Goal: Task Accomplishment & Management: Manage account settings

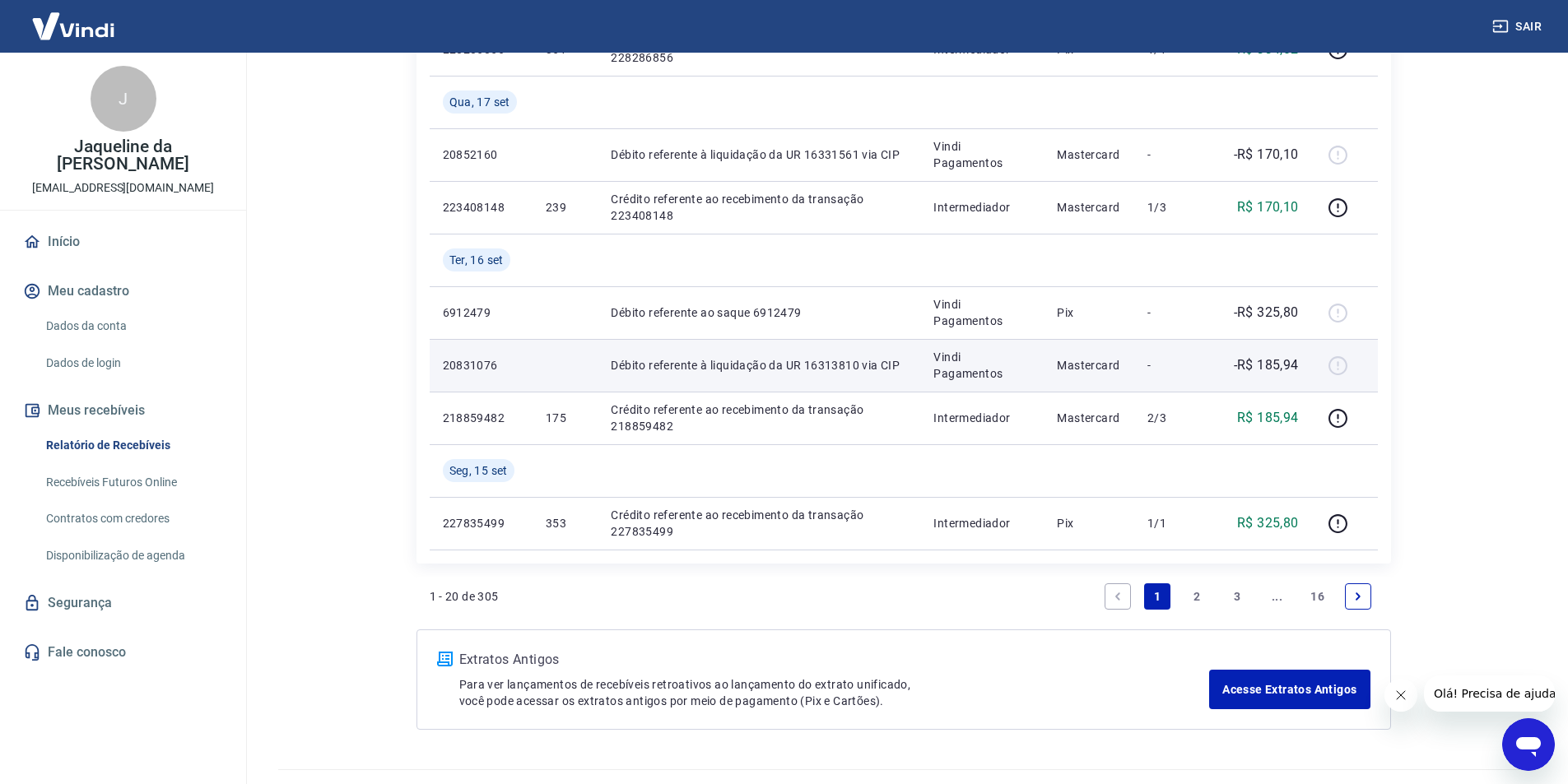
scroll to position [1317, 0]
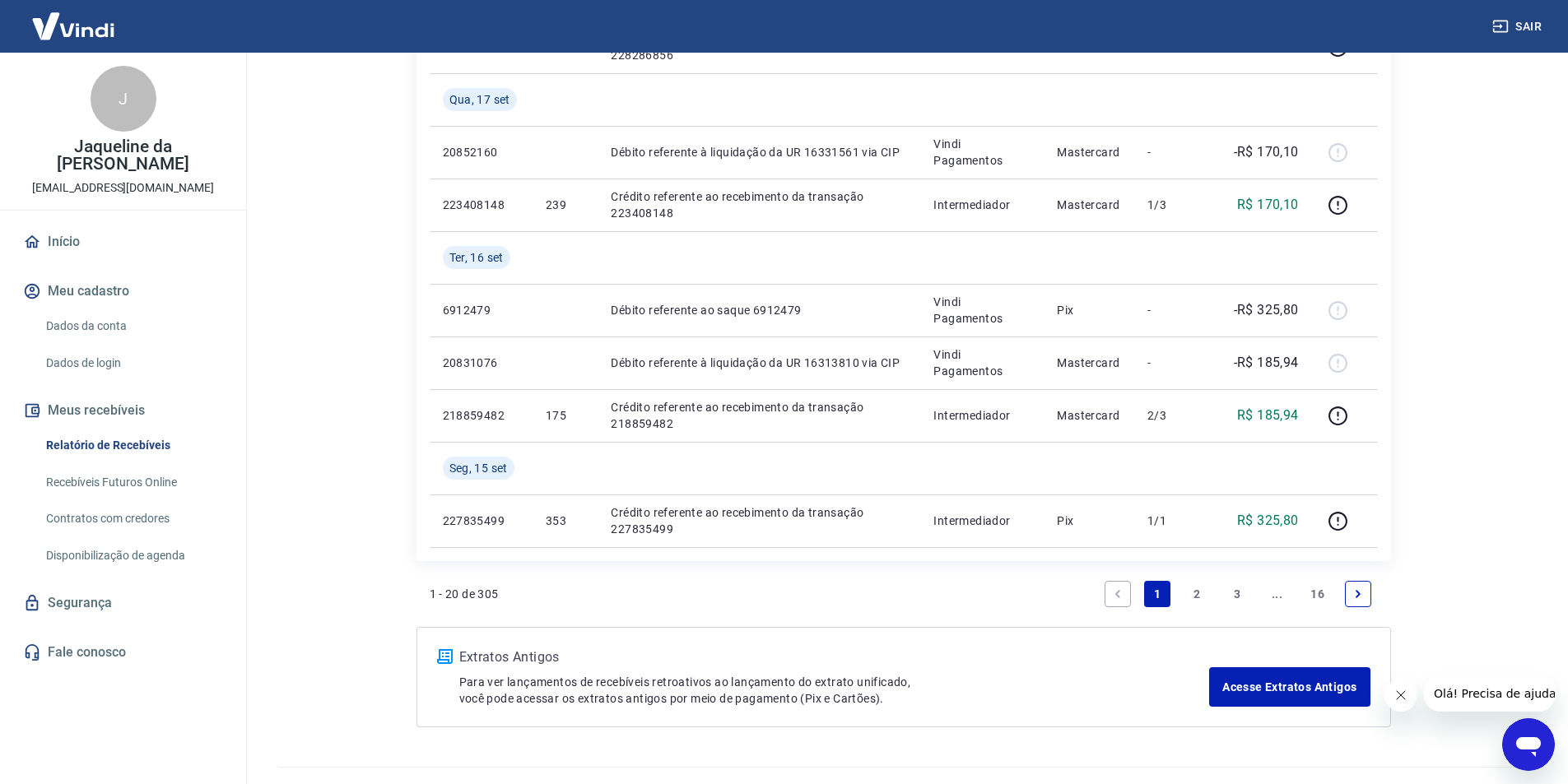
click at [1199, 590] on link "2" at bounding box center [1197, 593] width 26 height 26
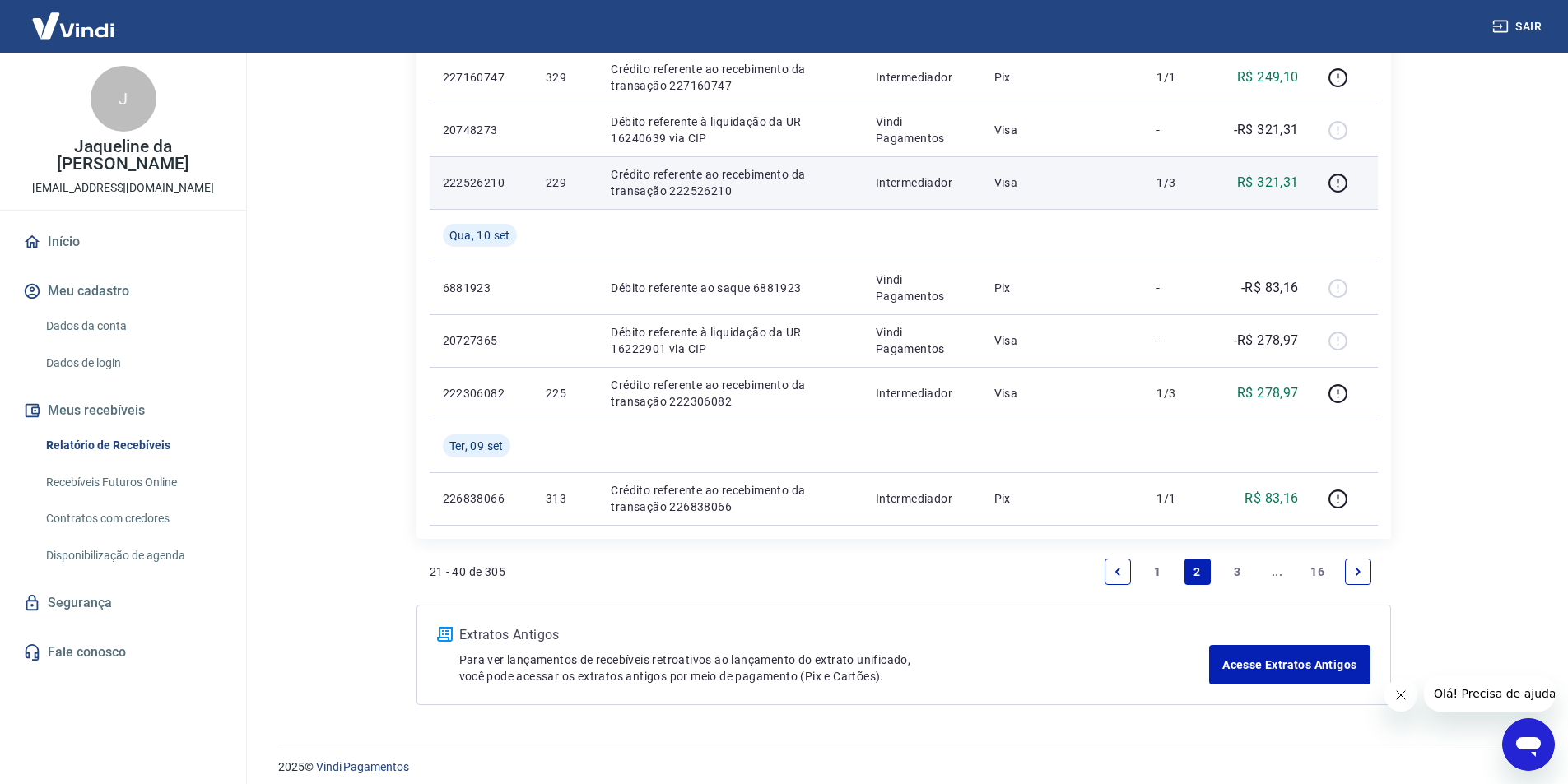
scroll to position [1235, 0]
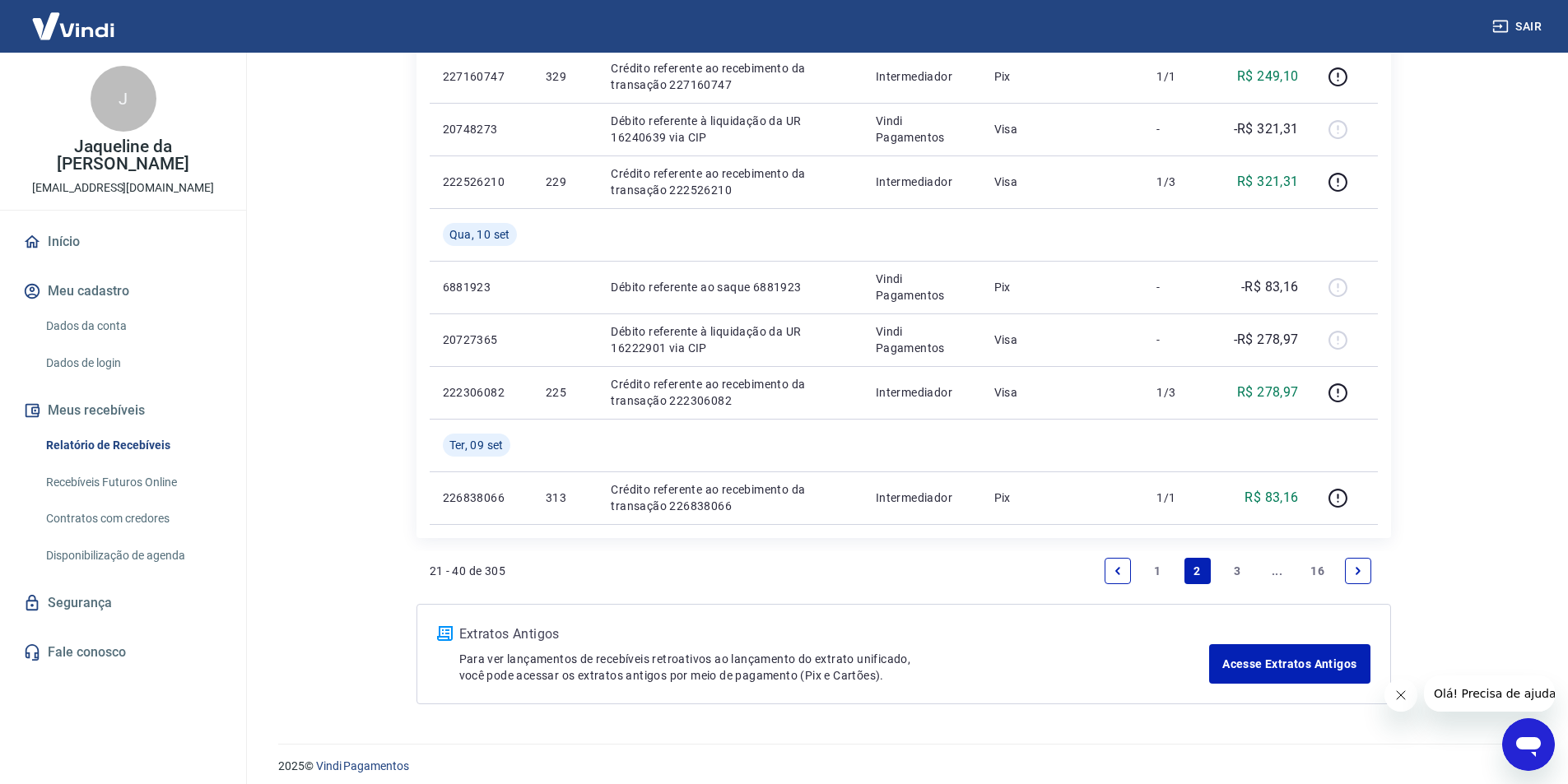
click at [1236, 566] on link "3" at bounding box center [1237, 571] width 26 height 26
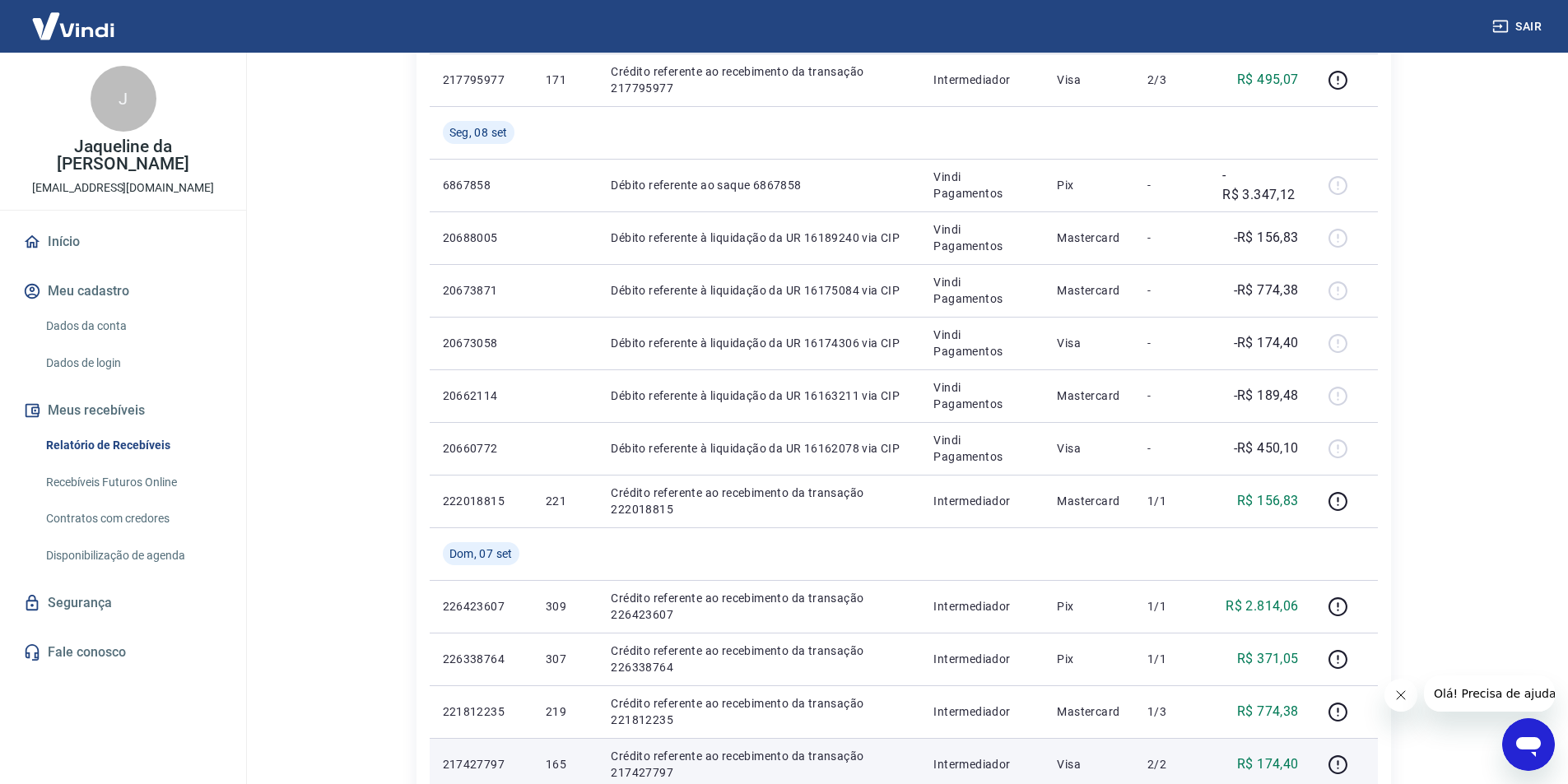
scroll to position [412, 0]
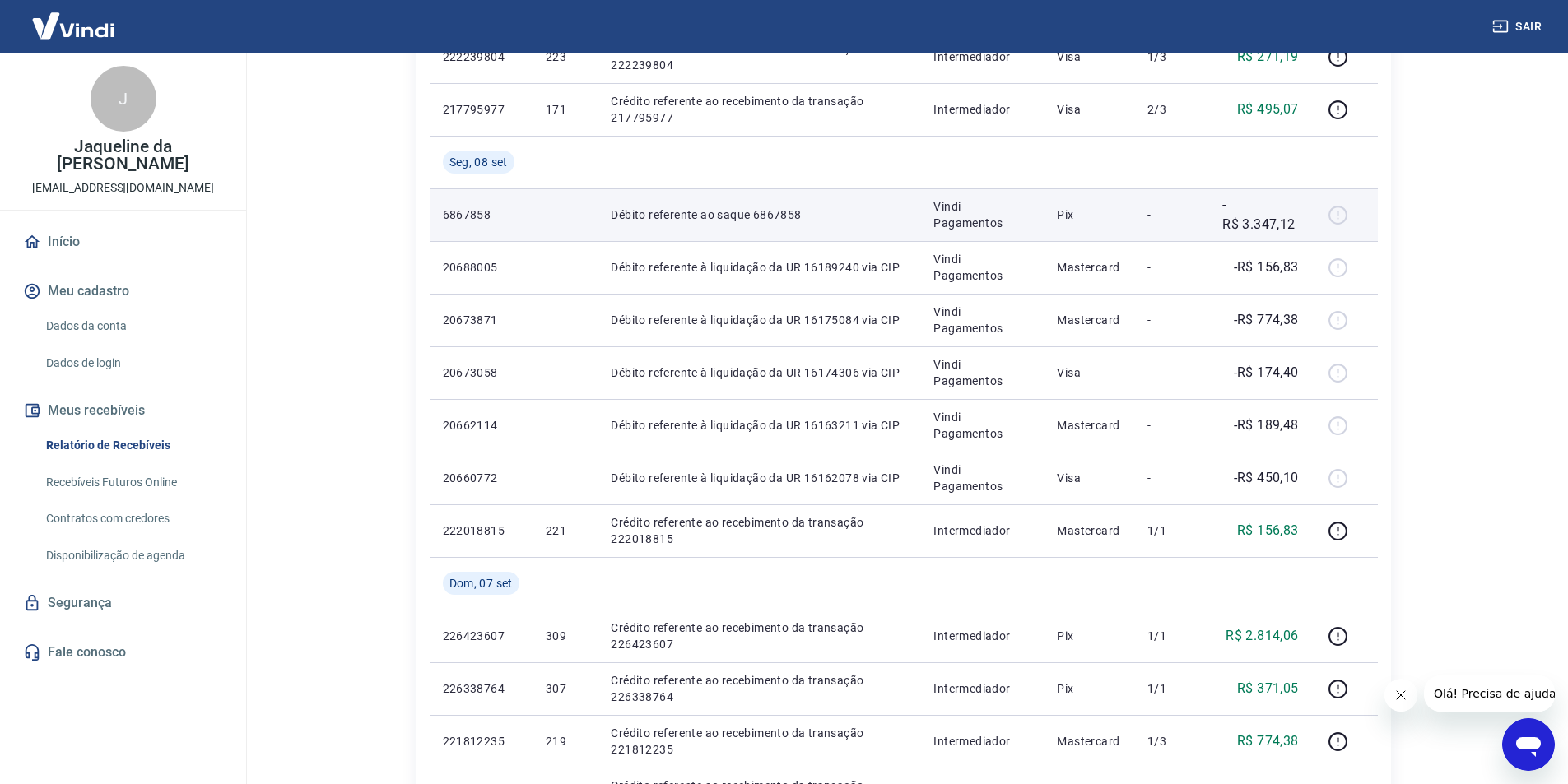
click at [1338, 219] on div at bounding box center [1345, 214] width 40 height 26
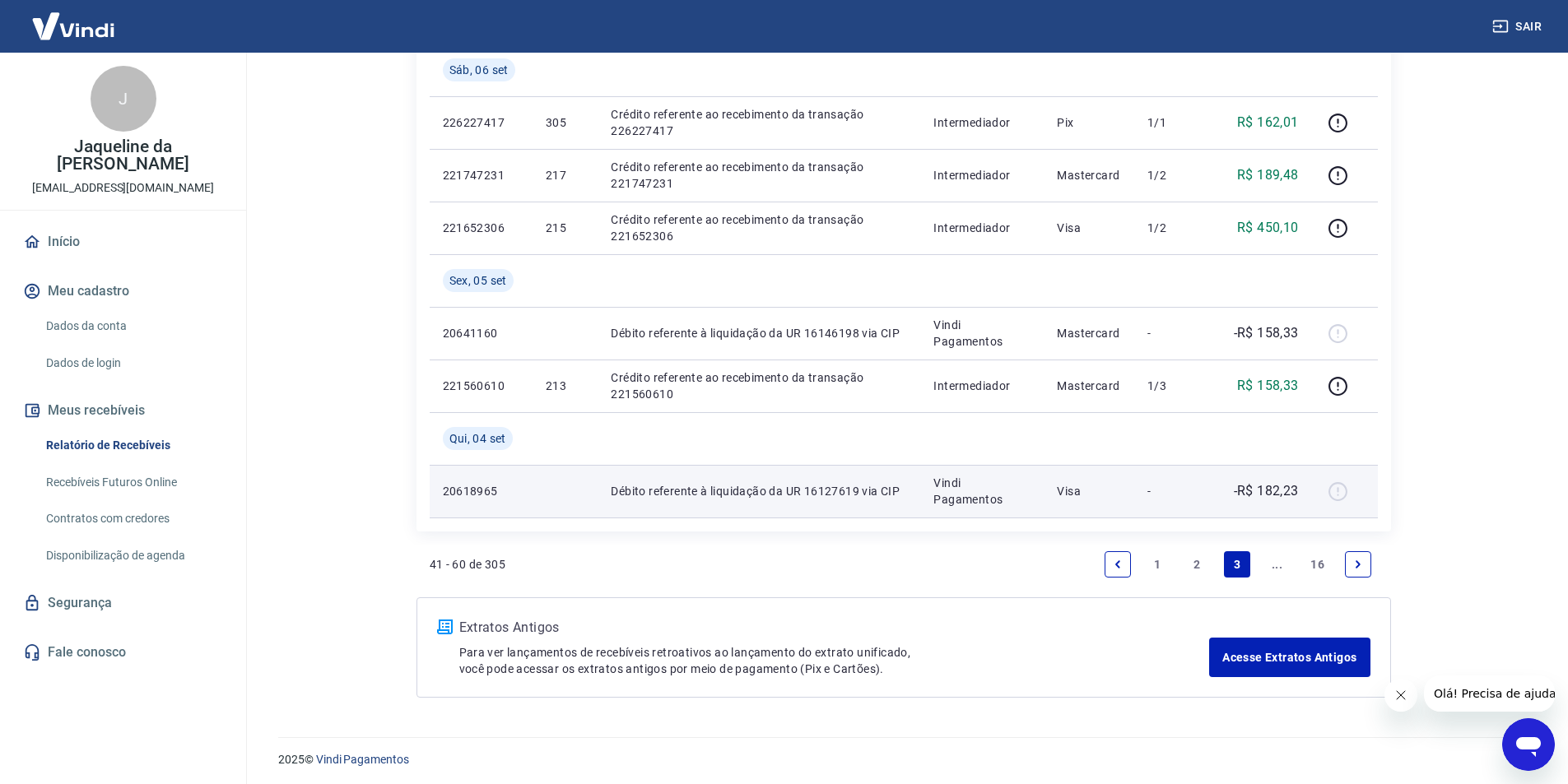
scroll to position [1192, 0]
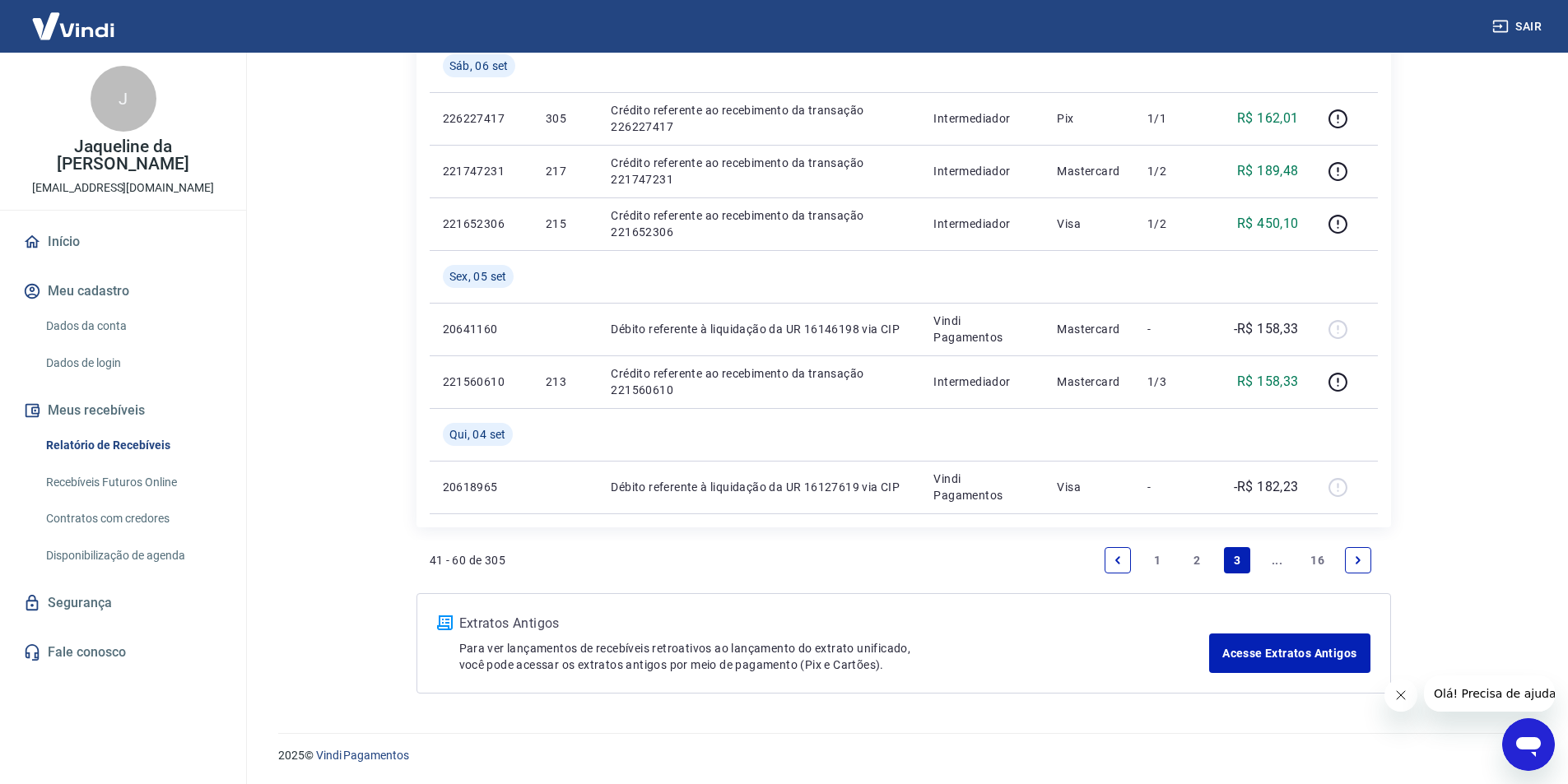
click at [1200, 554] on link "2" at bounding box center [1197, 560] width 26 height 26
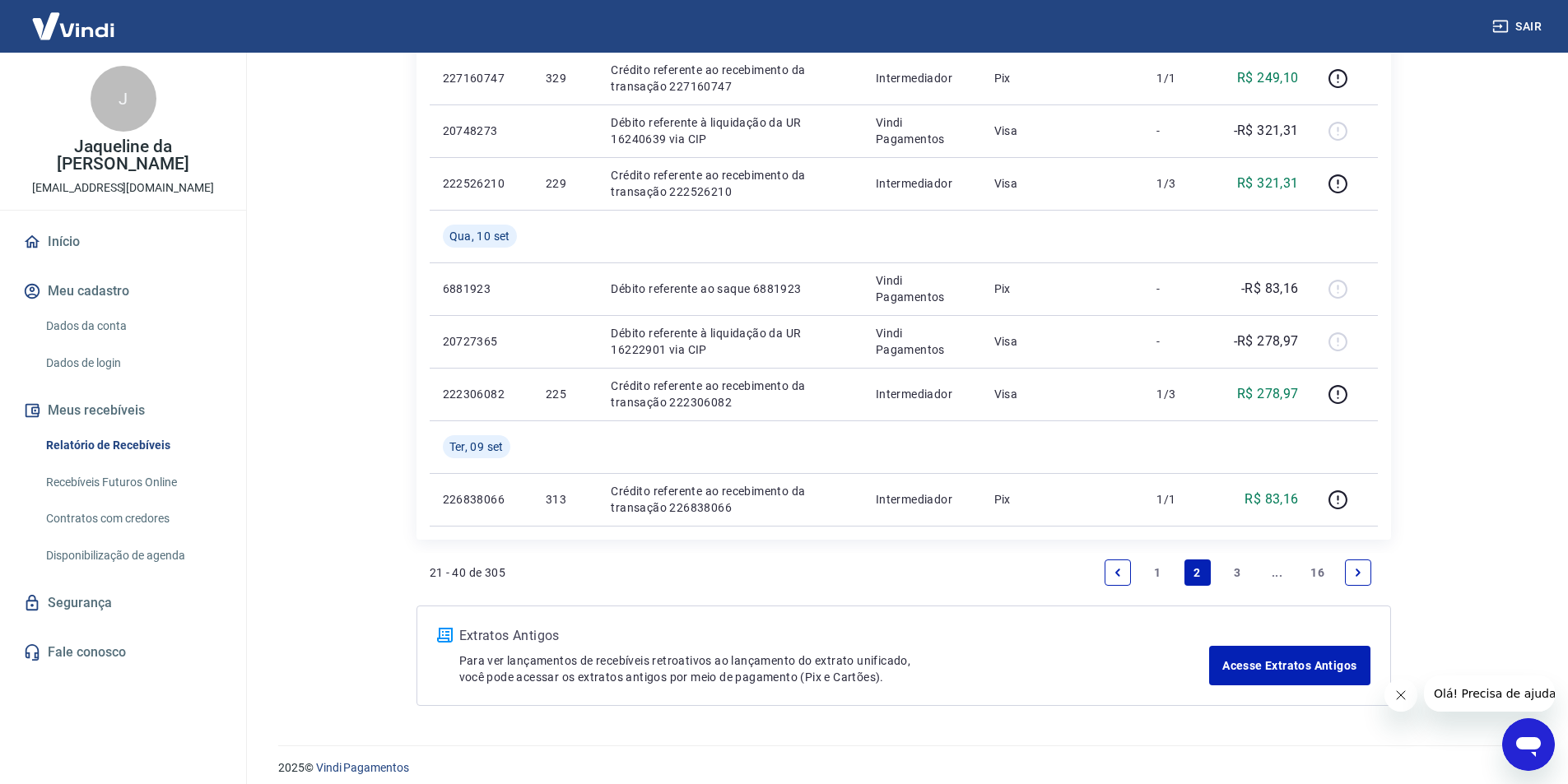
scroll to position [1245, 0]
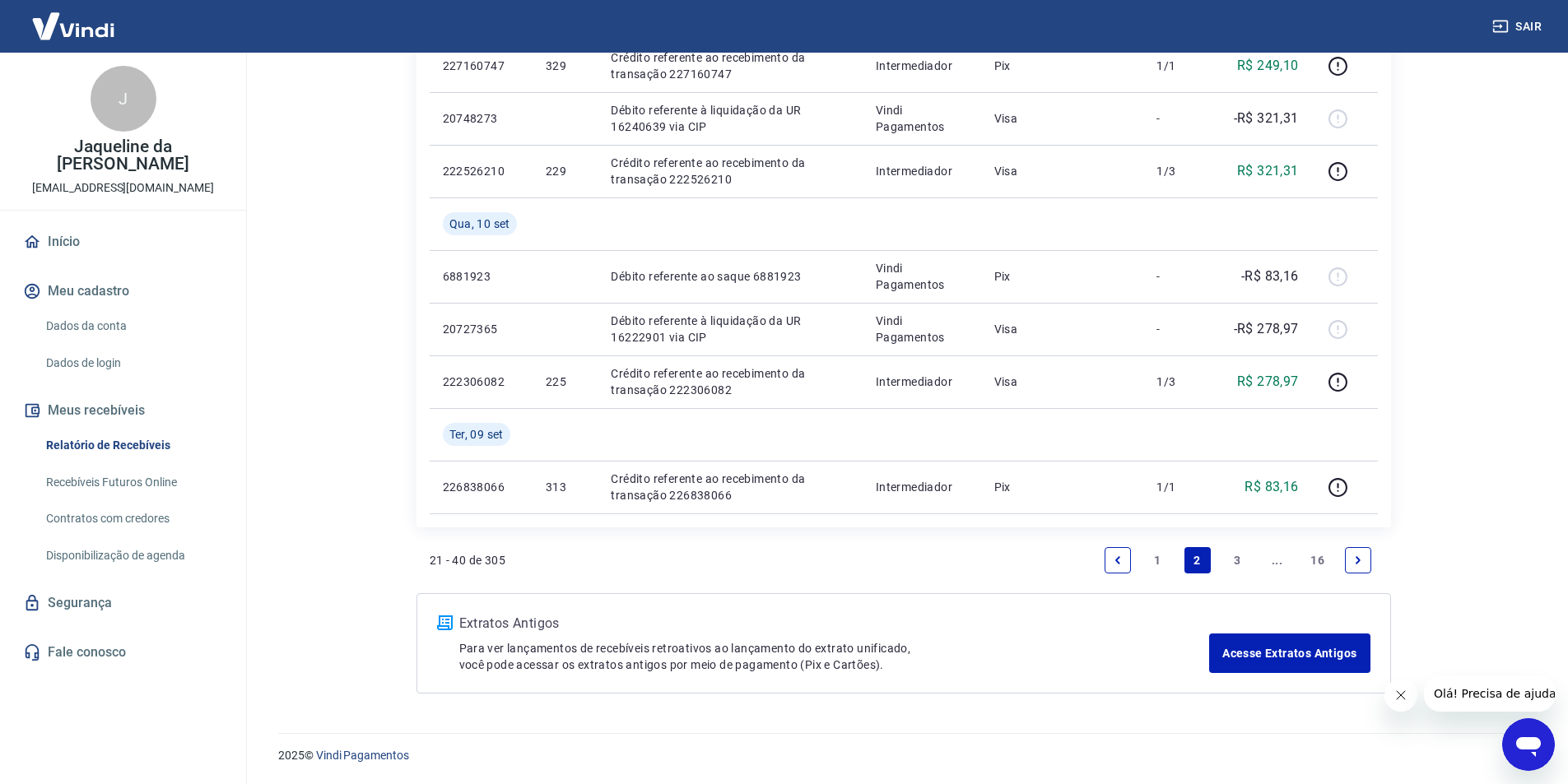
click at [1236, 559] on link "3" at bounding box center [1237, 560] width 26 height 26
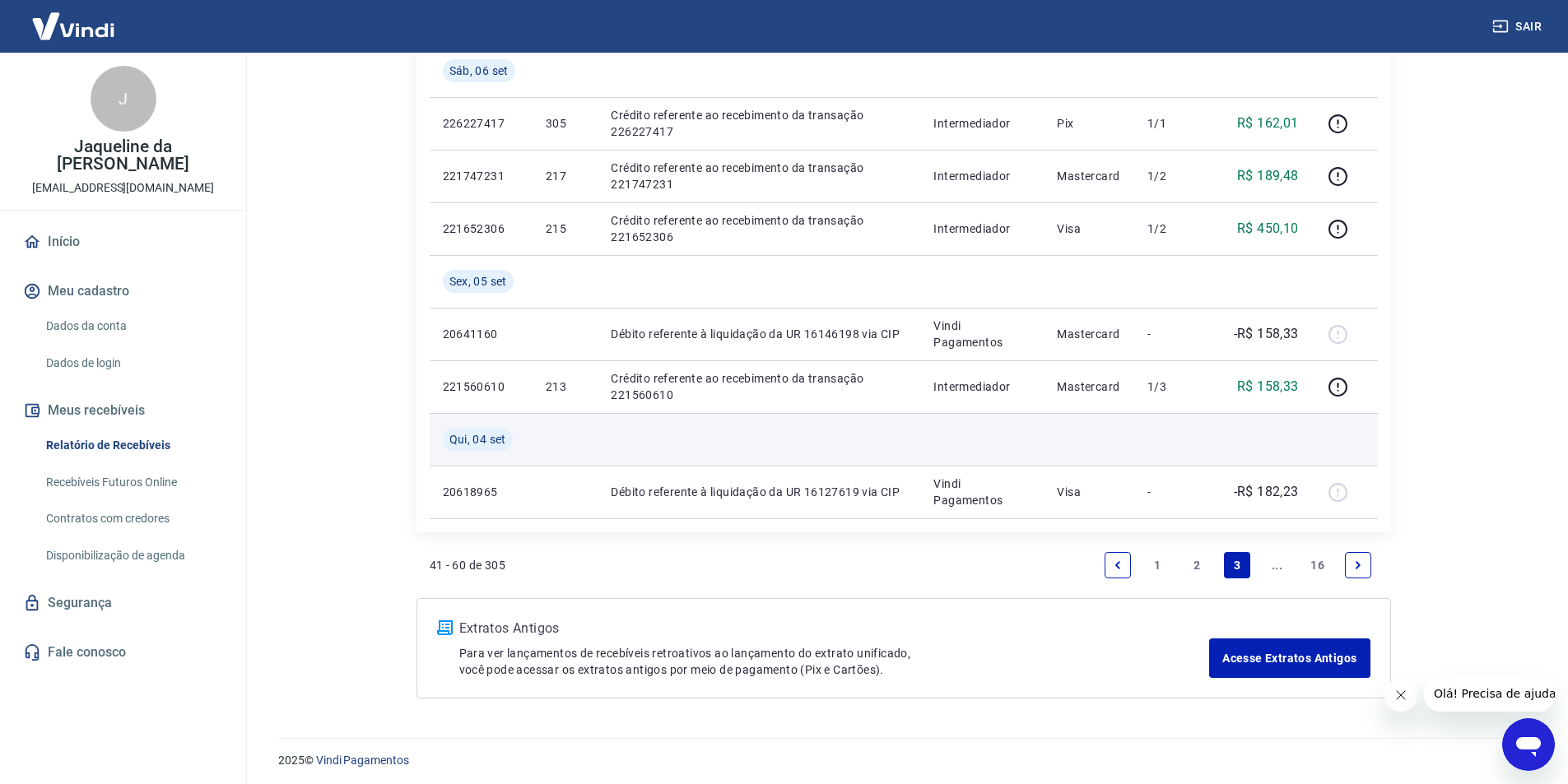
scroll to position [1192, 0]
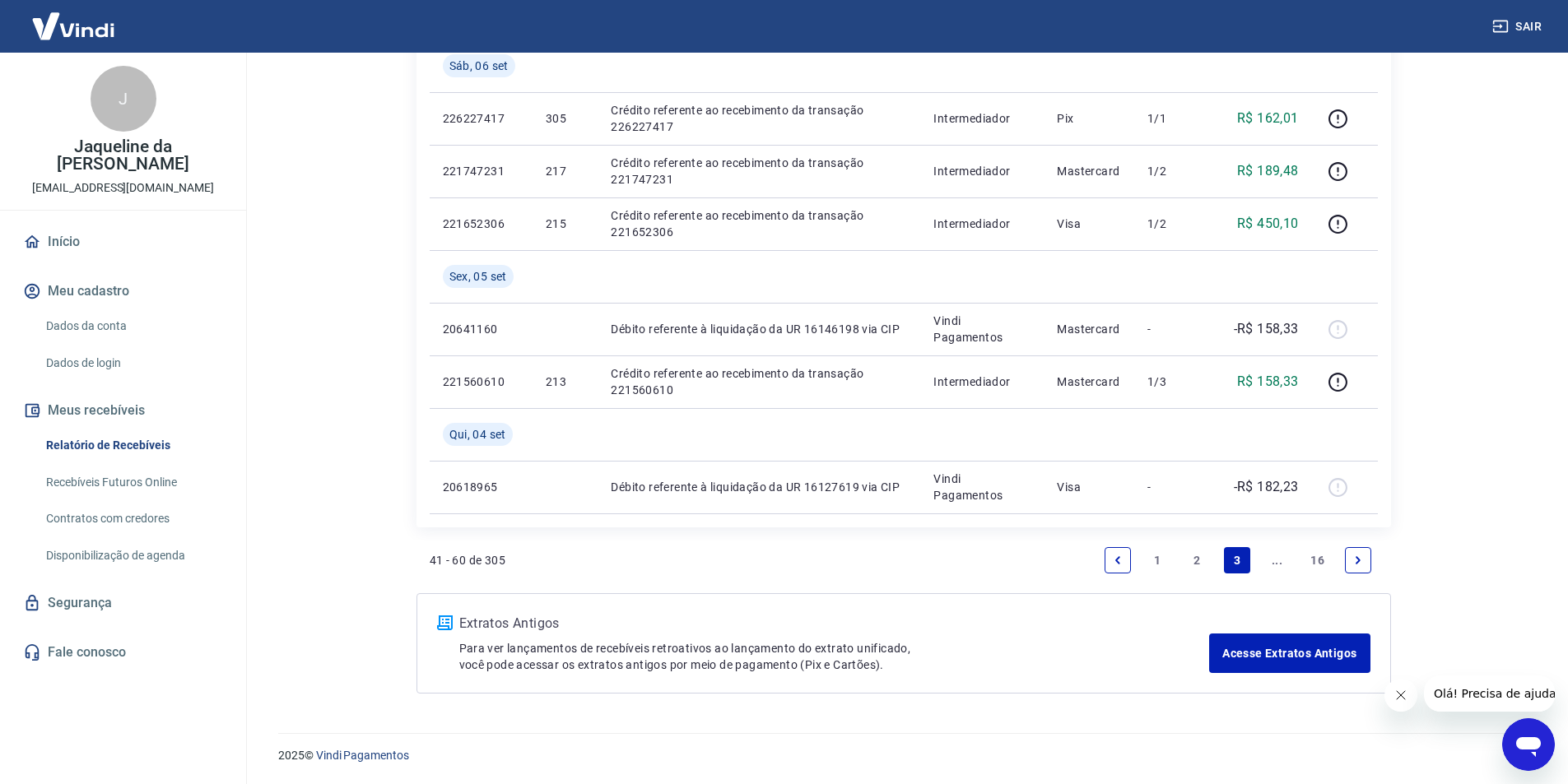
click at [1195, 562] on link "2" at bounding box center [1197, 560] width 26 height 26
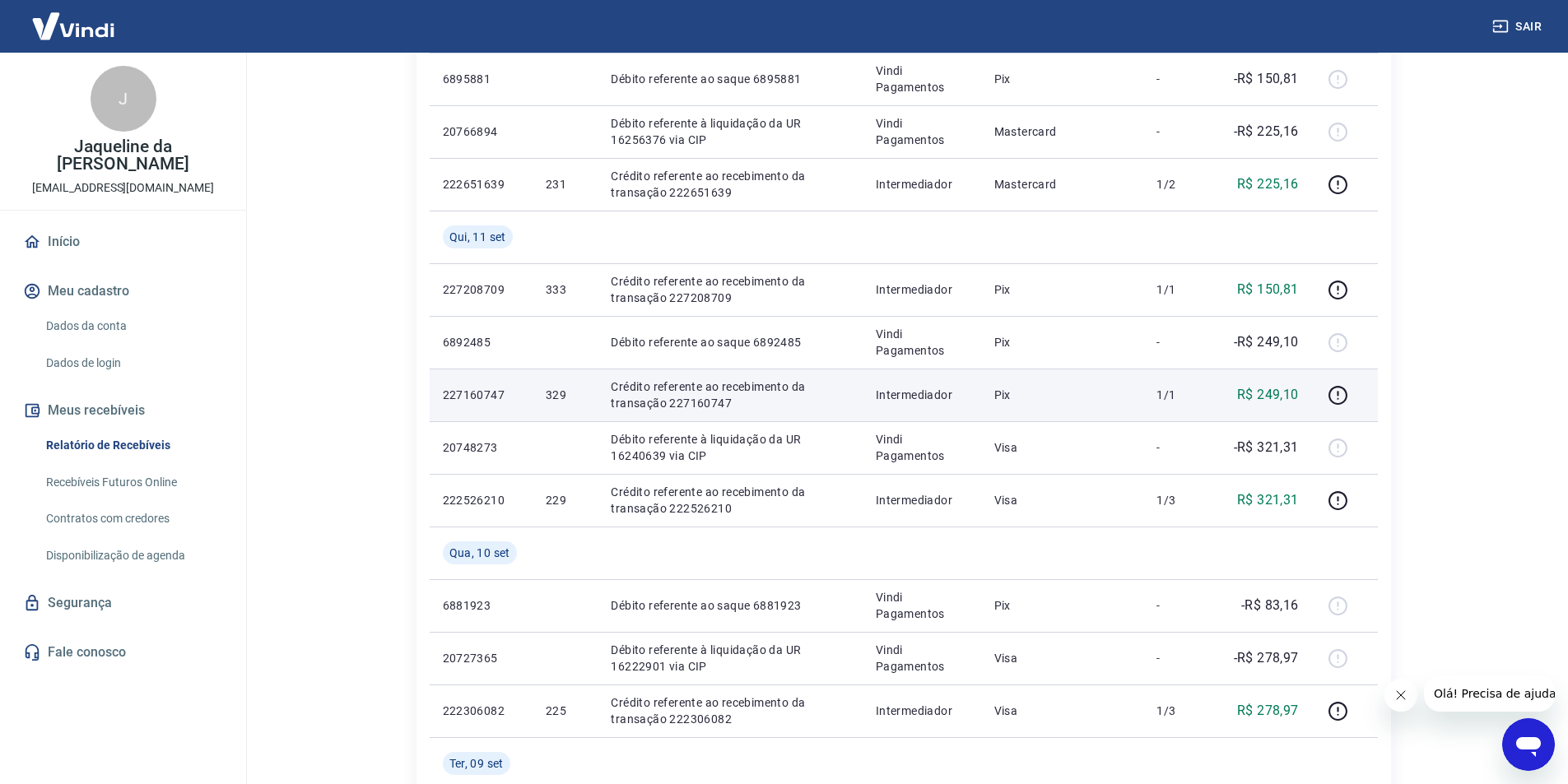
scroll to position [1245, 0]
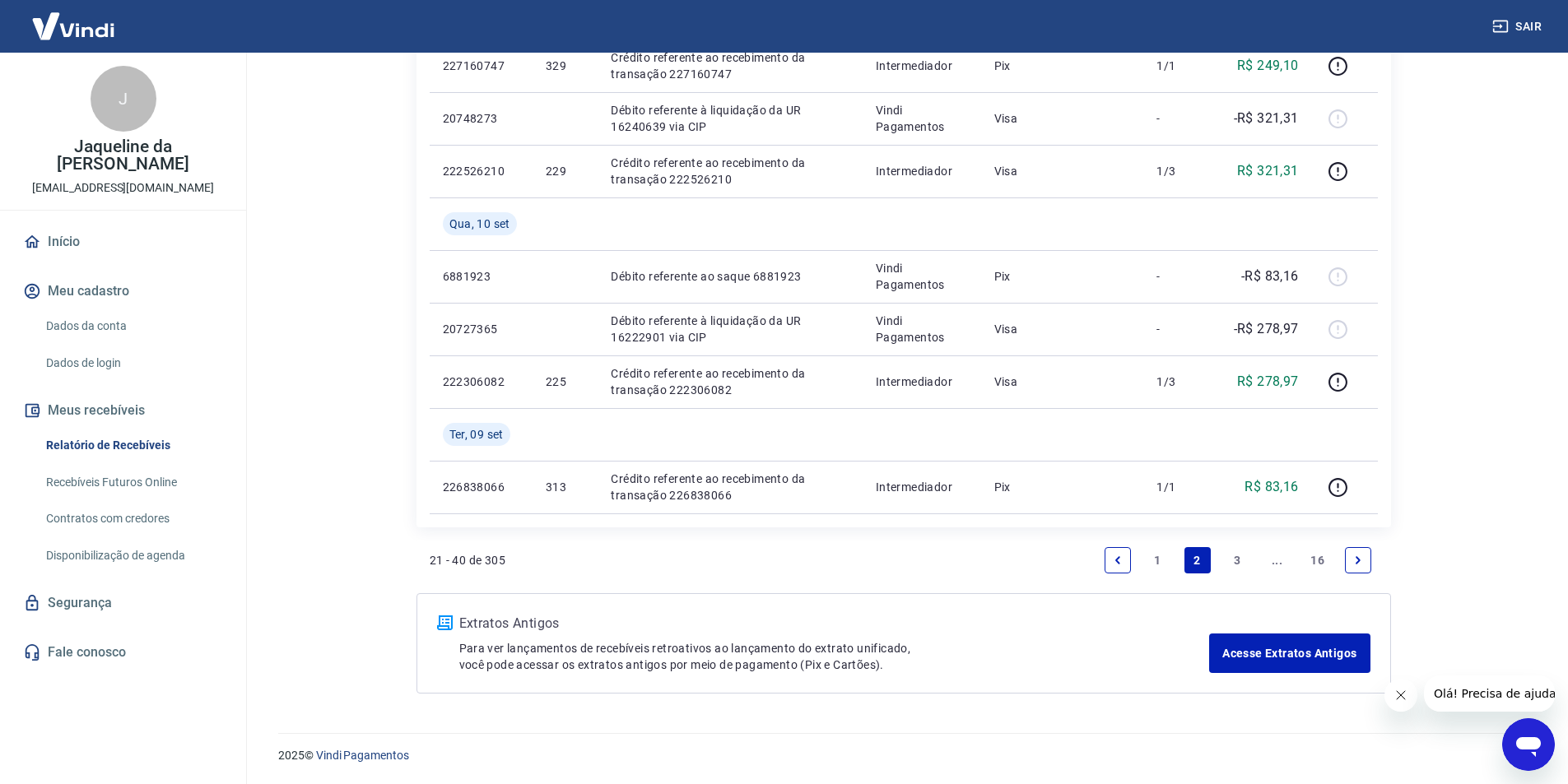
click at [1155, 557] on link "1" at bounding box center [1157, 560] width 26 height 26
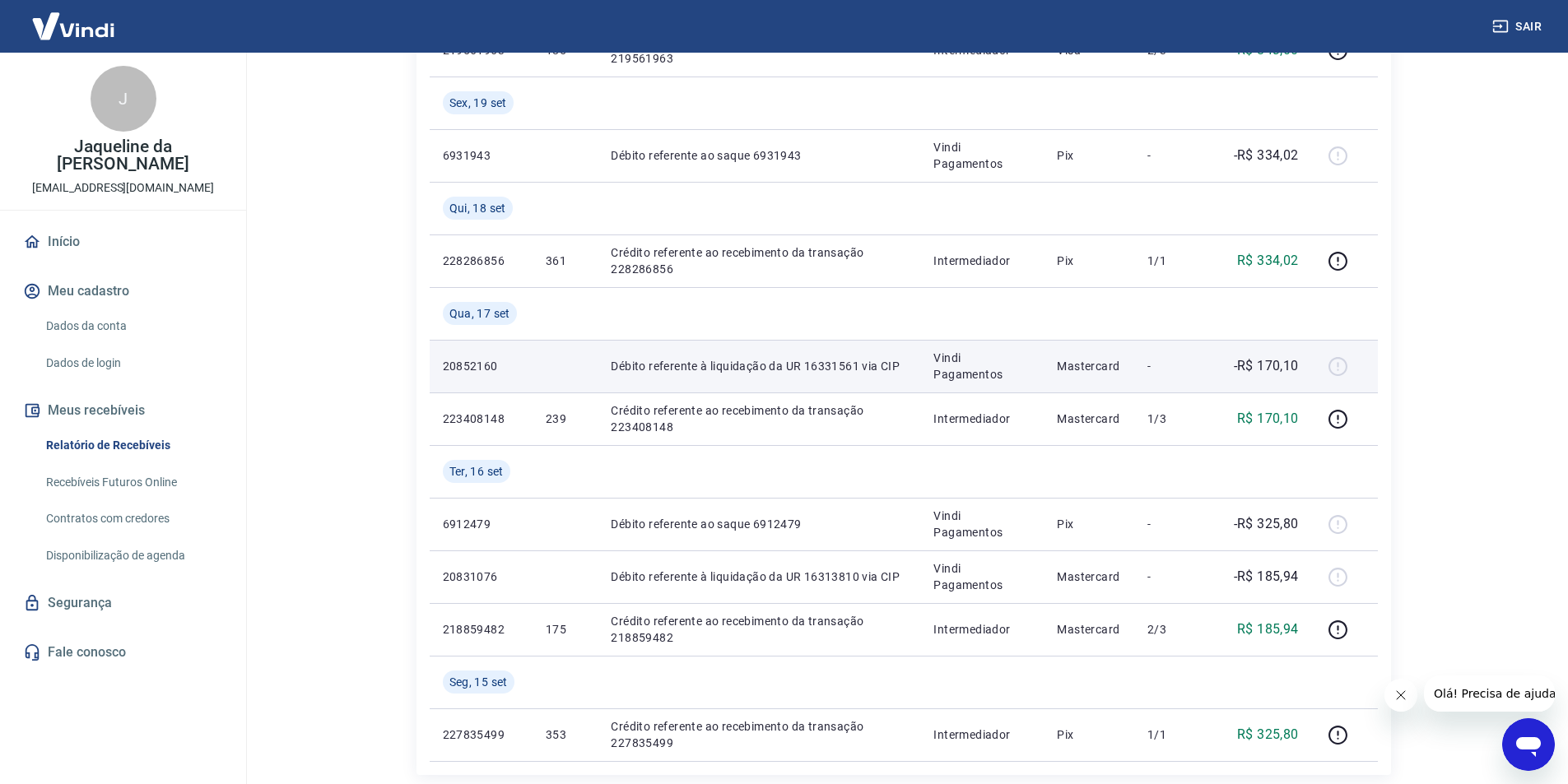
scroll to position [1351, 0]
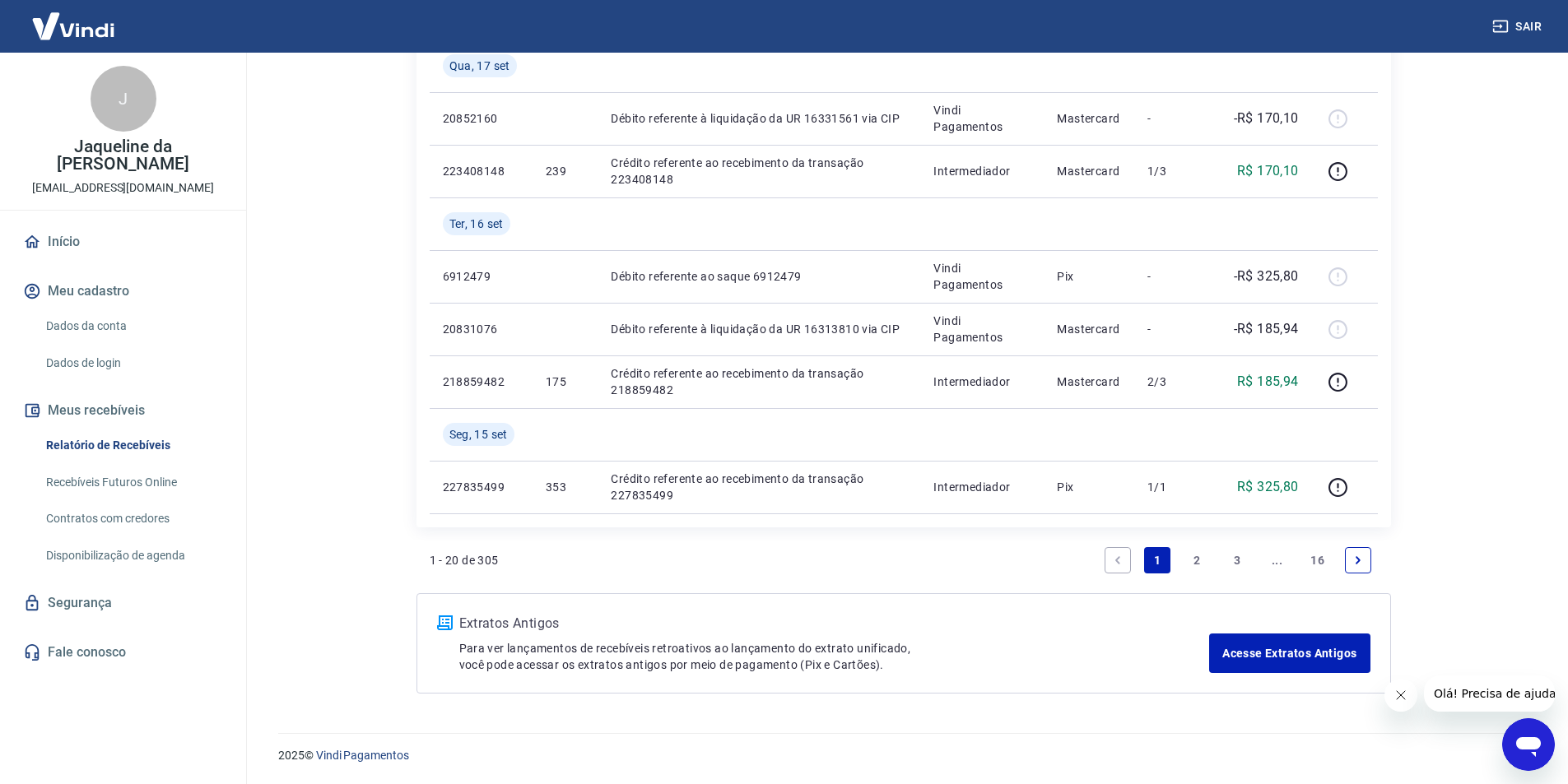
click at [1197, 557] on link "2" at bounding box center [1197, 560] width 26 height 26
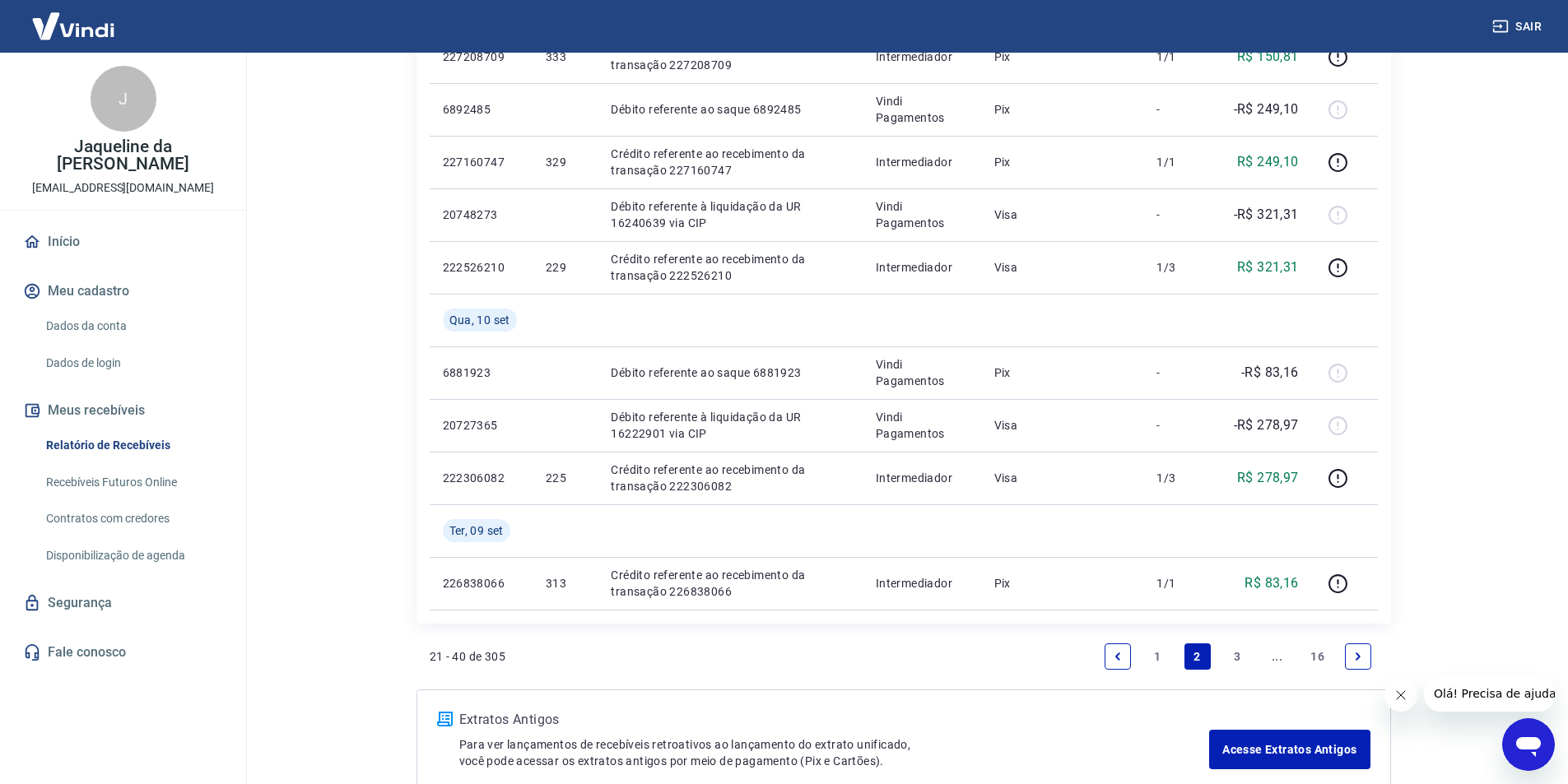
scroll to position [1152, 0]
click at [1239, 644] on link "3" at bounding box center [1237, 653] width 26 height 26
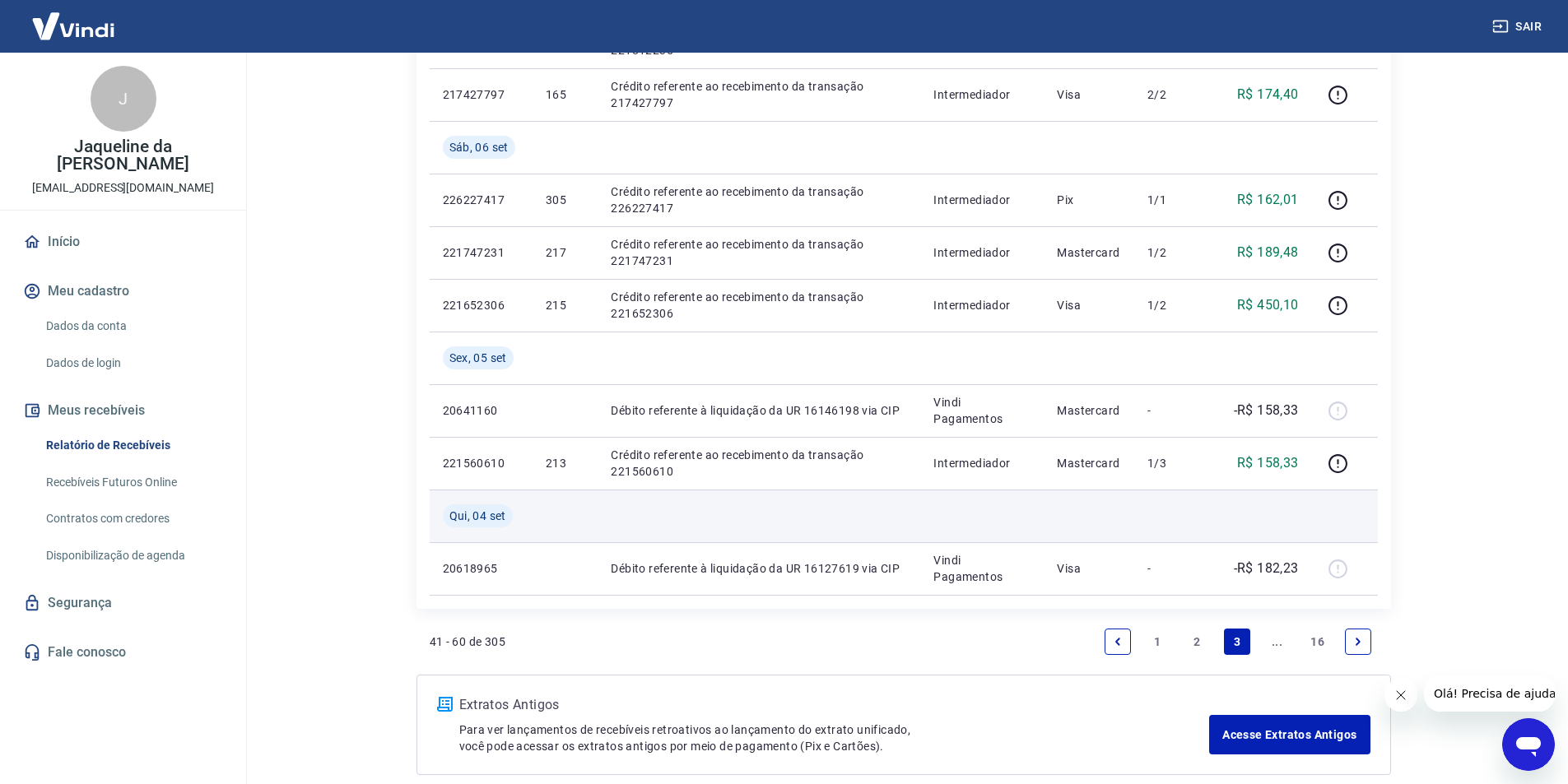
scroll to position [1152, 0]
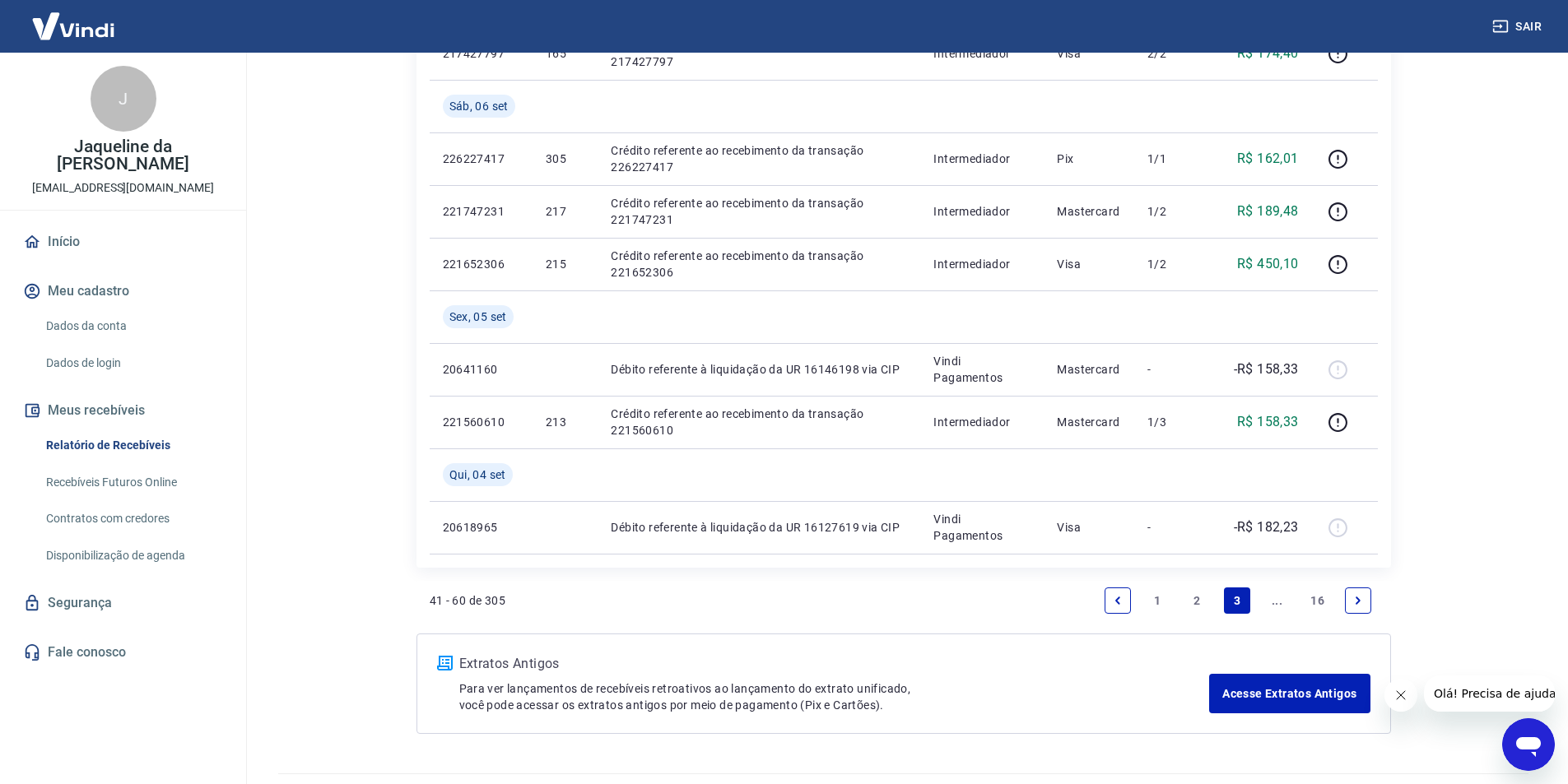
click at [1194, 598] on link "2" at bounding box center [1197, 601] width 26 height 26
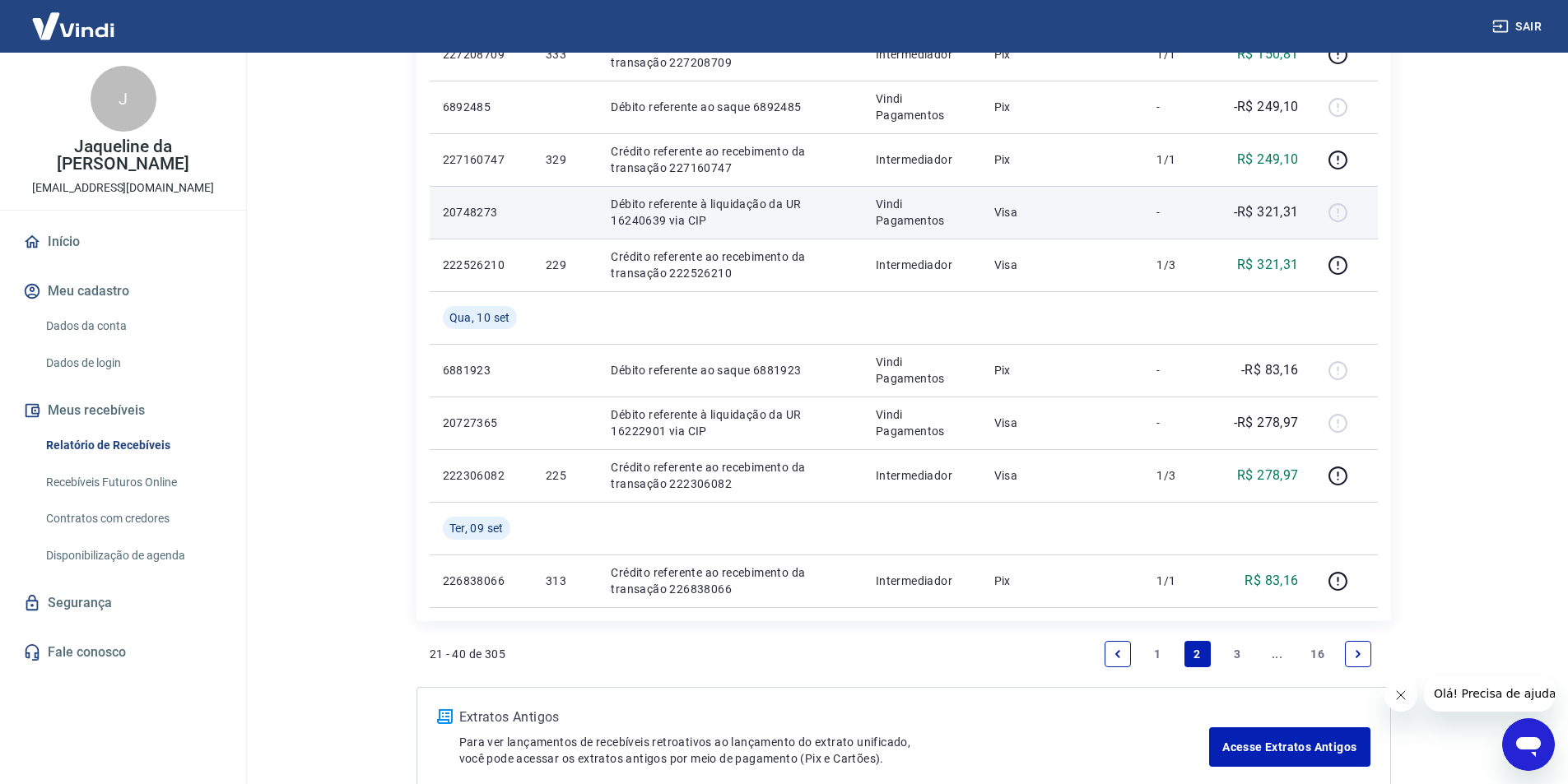
scroll to position [1152, 0]
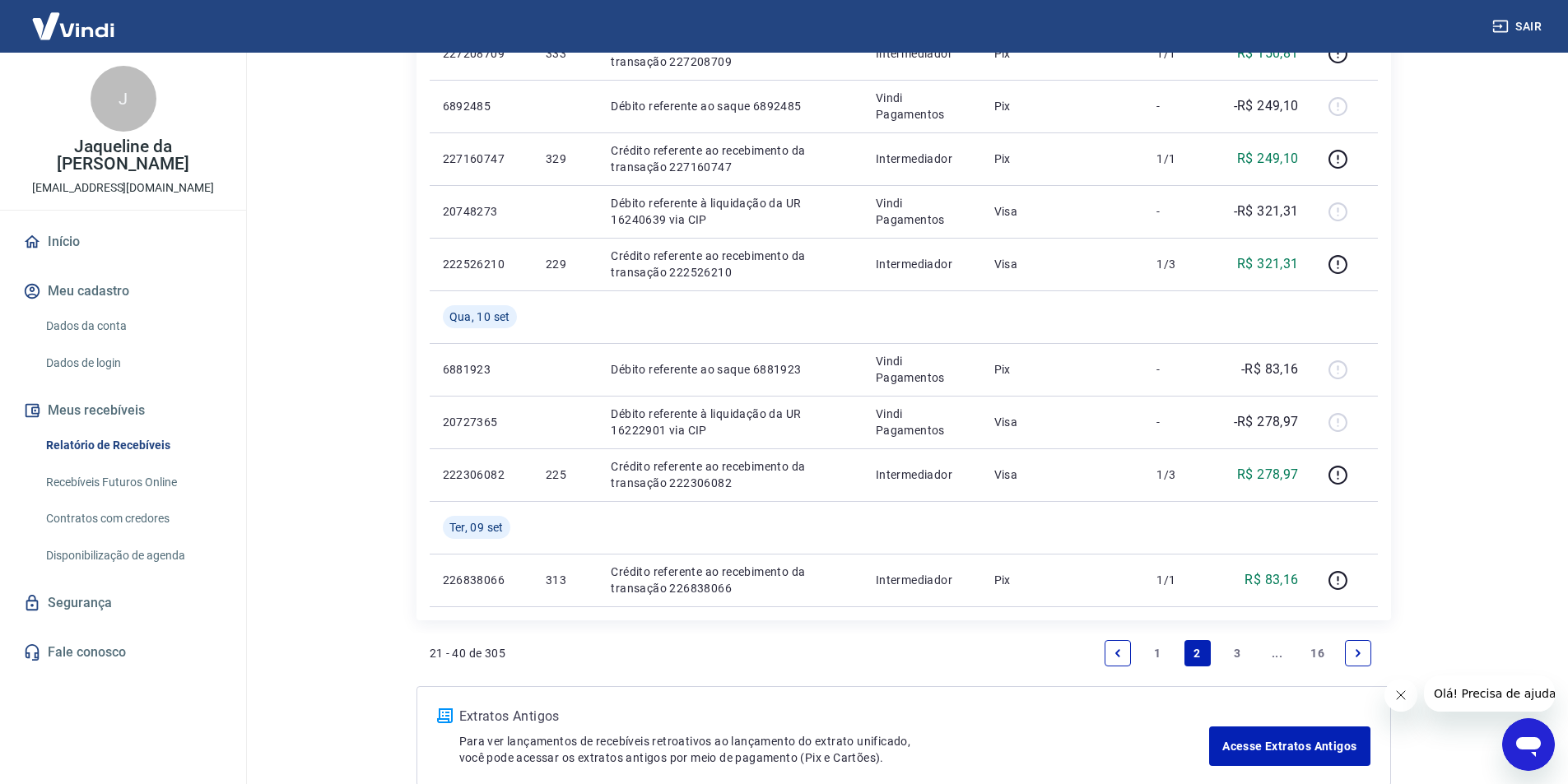
click at [1153, 650] on link "1" at bounding box center [1157, 653] width 26 height 26
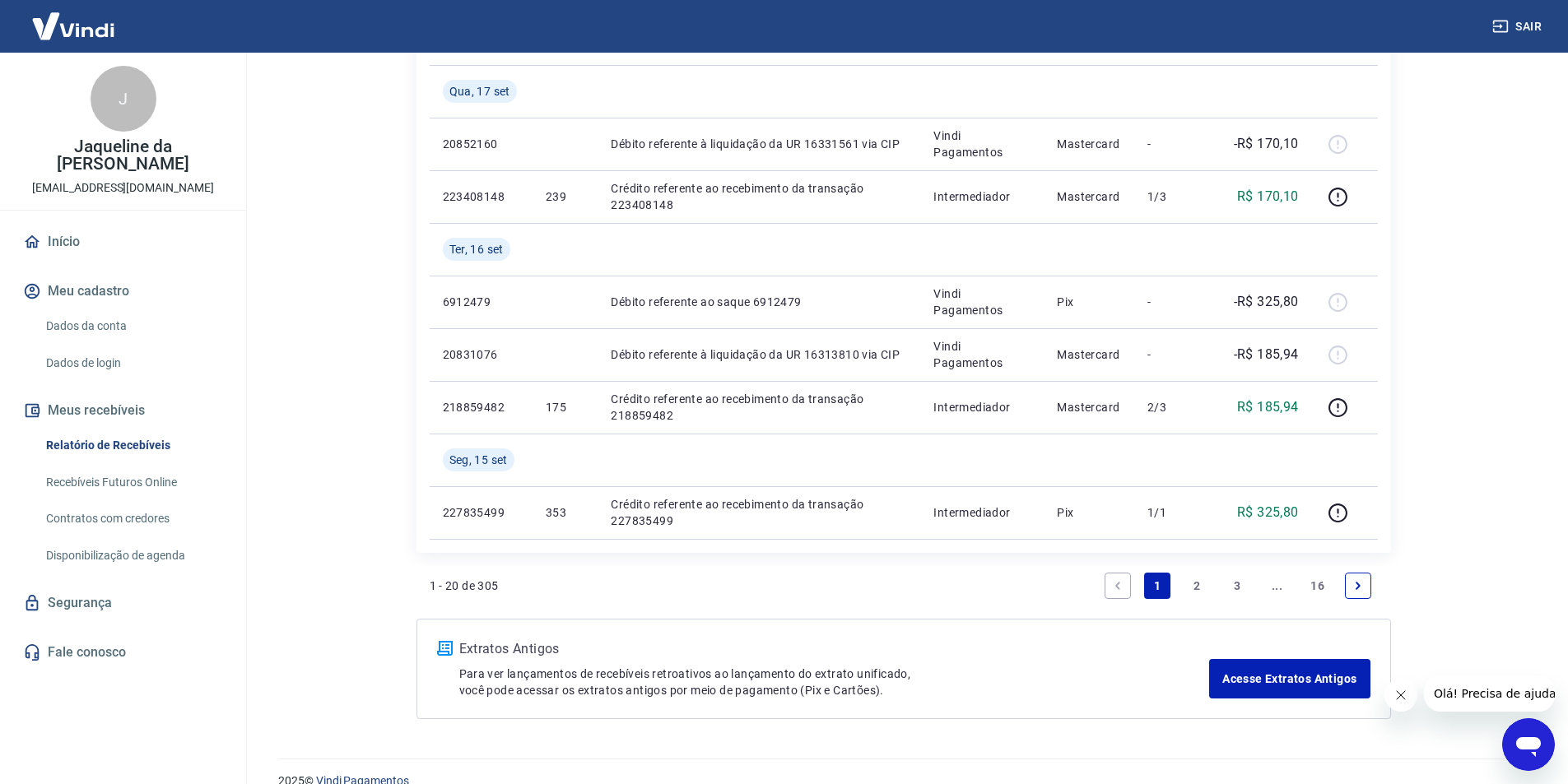
scroll to position [1351, 0]
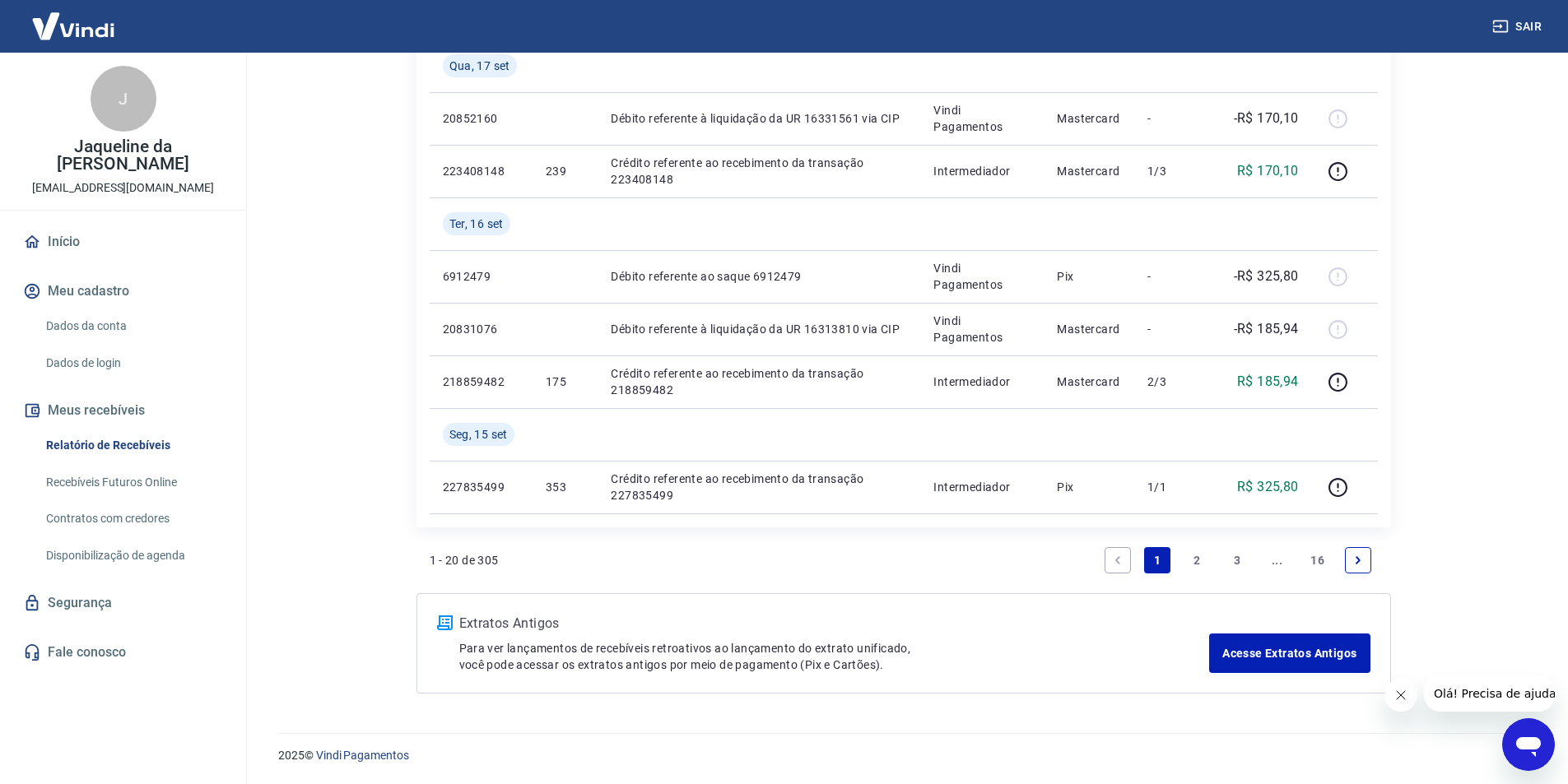
click at [1195, 555] on link "2" at bounding box center [1197, 560] width 26 height 26
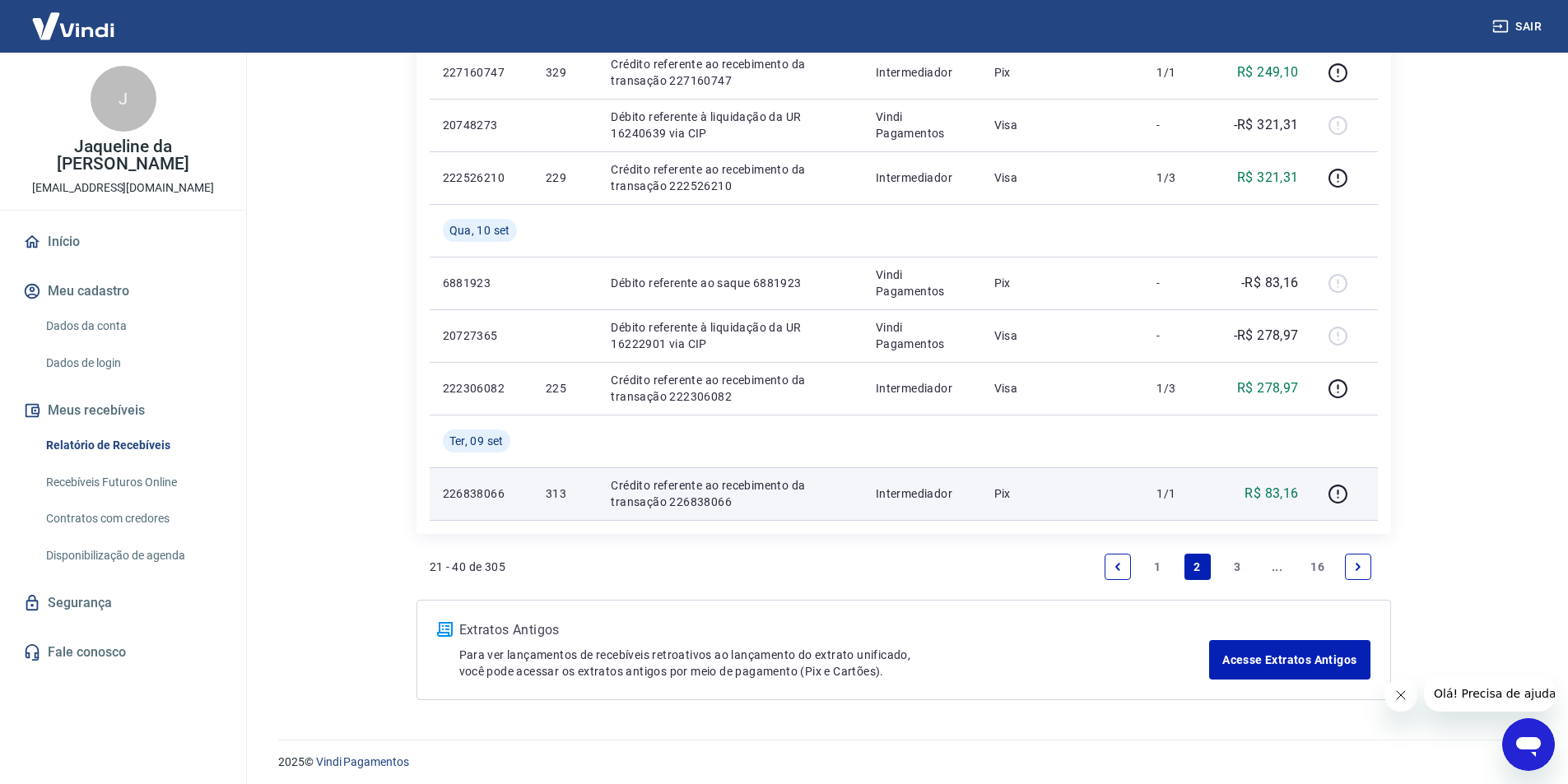
scroll to position [1245, 0]
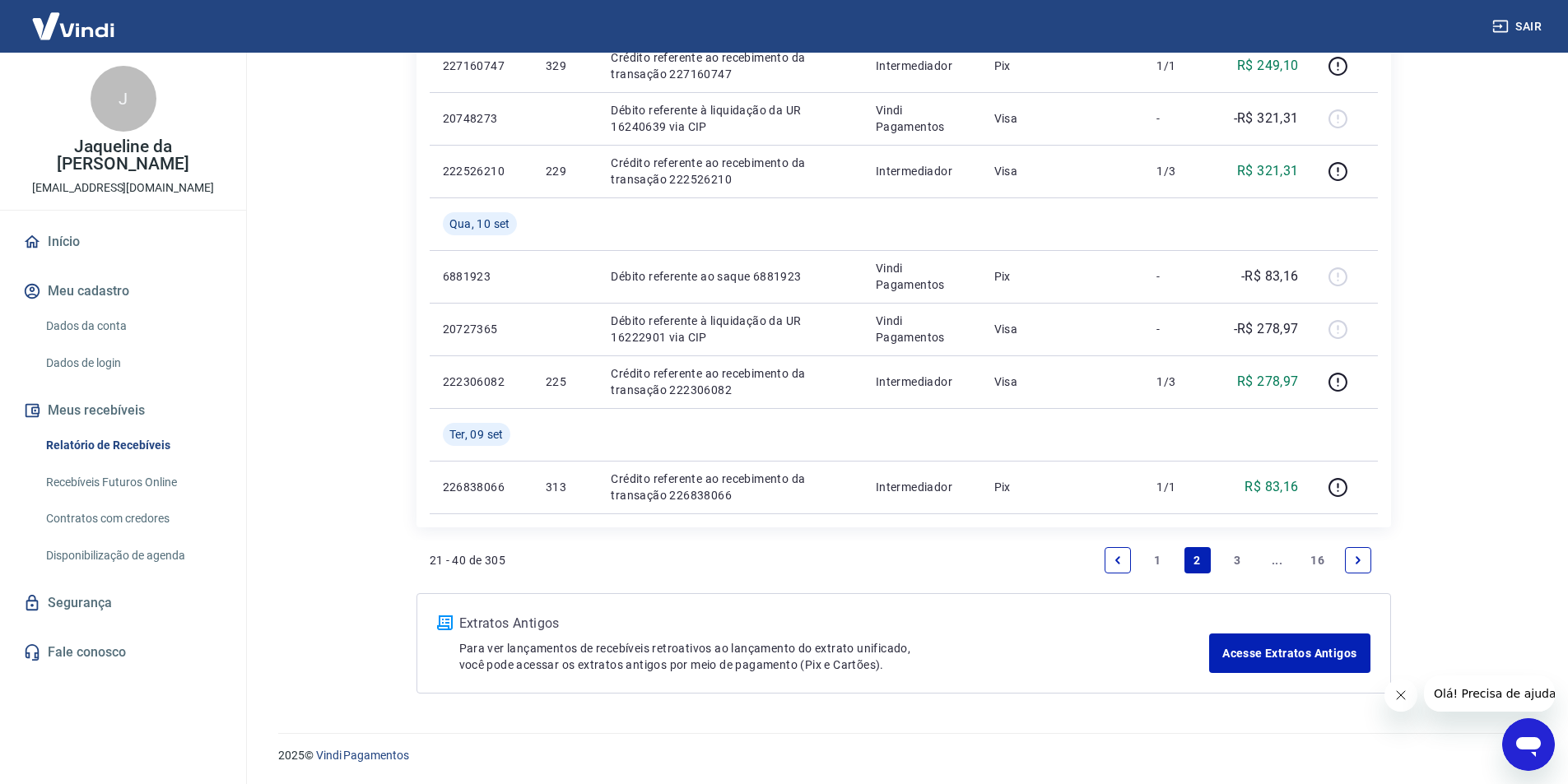
click at [1153, 561] on link "1" at bounding box center [1157, 560] width 26 height 26
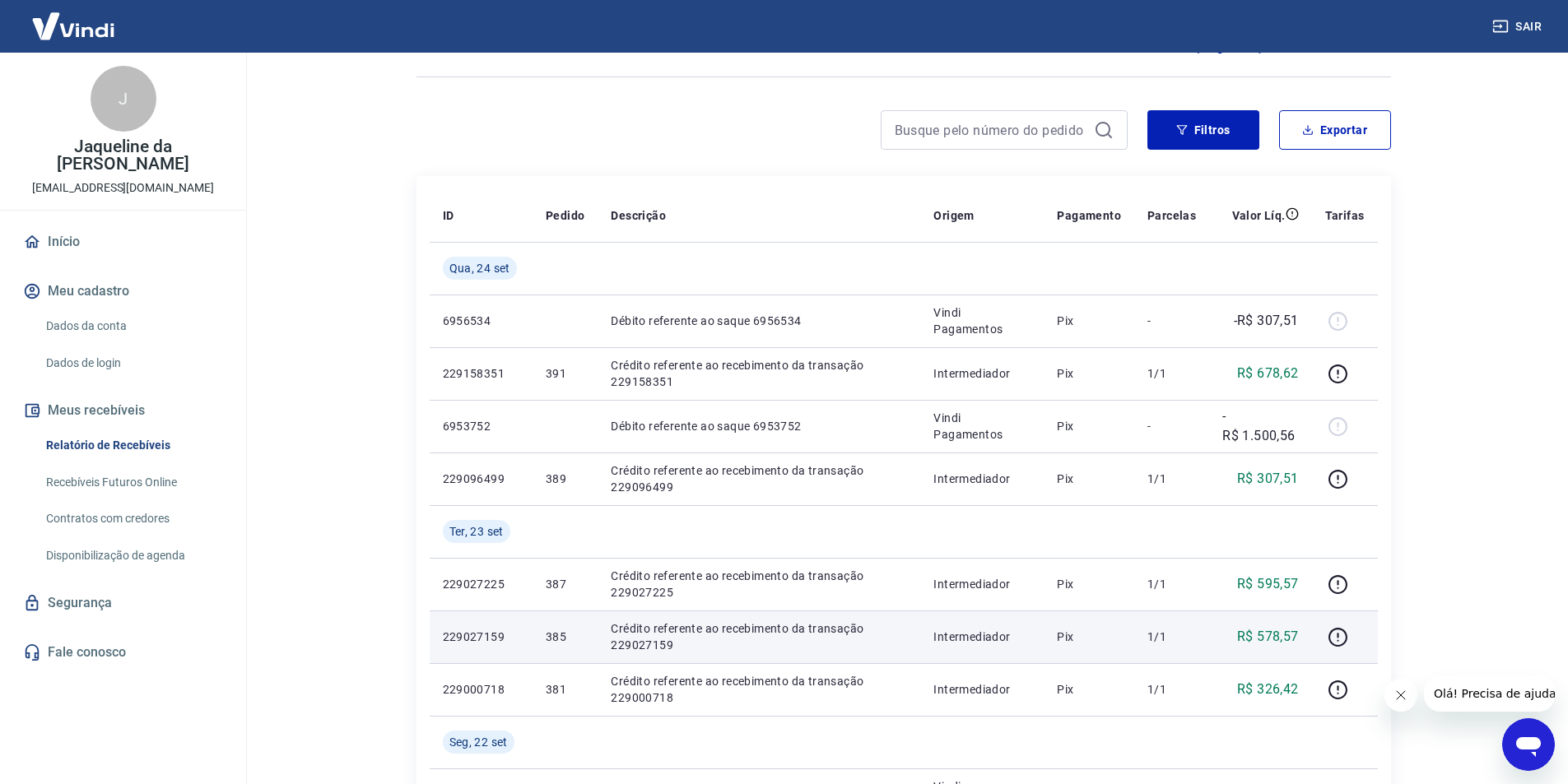
scroll to position [83, 0]
